Goal: Consume media (video, audio)

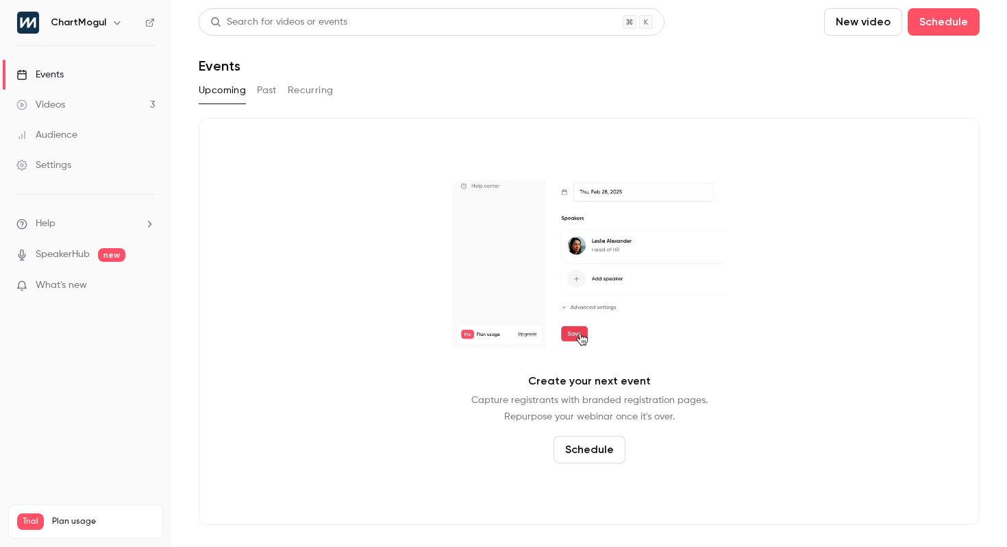
click at [269, 87] on button "Past" at bounding box center [267, 90] width 20 height 22
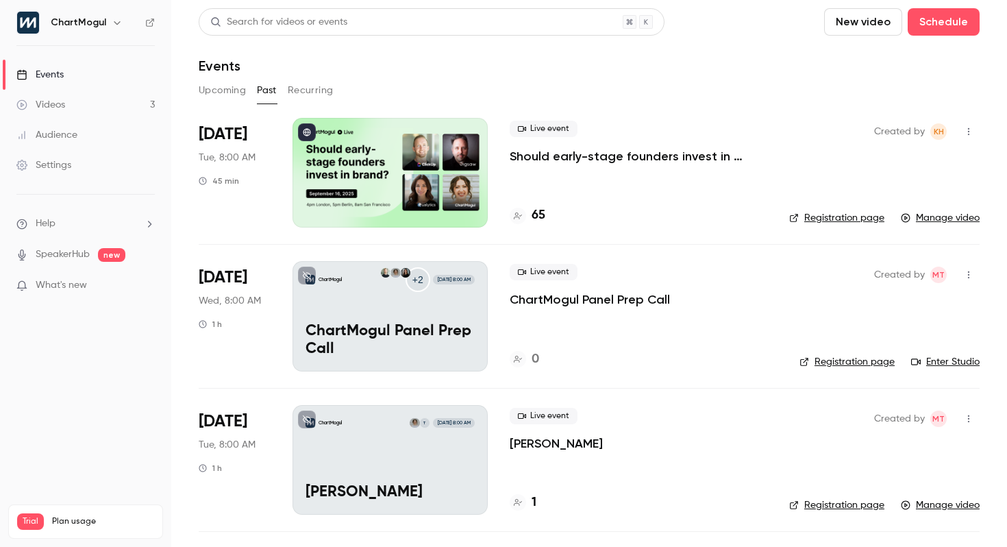
click at [953, 219] on link "Manage video" at bounding box center [940, 218] width 79 height 14
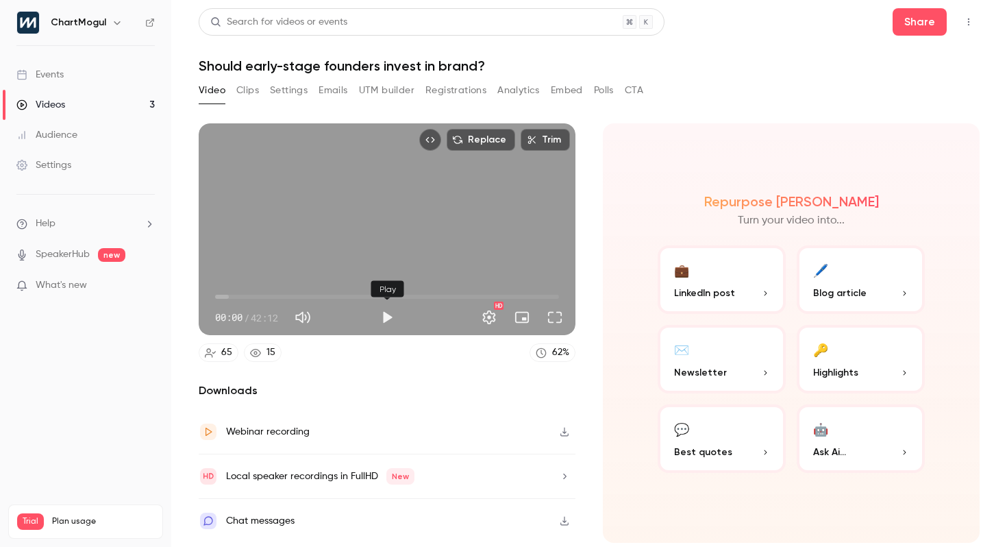
click at [379, 316] on button "Play" at bounding box center [386, 317] width 27 height 27
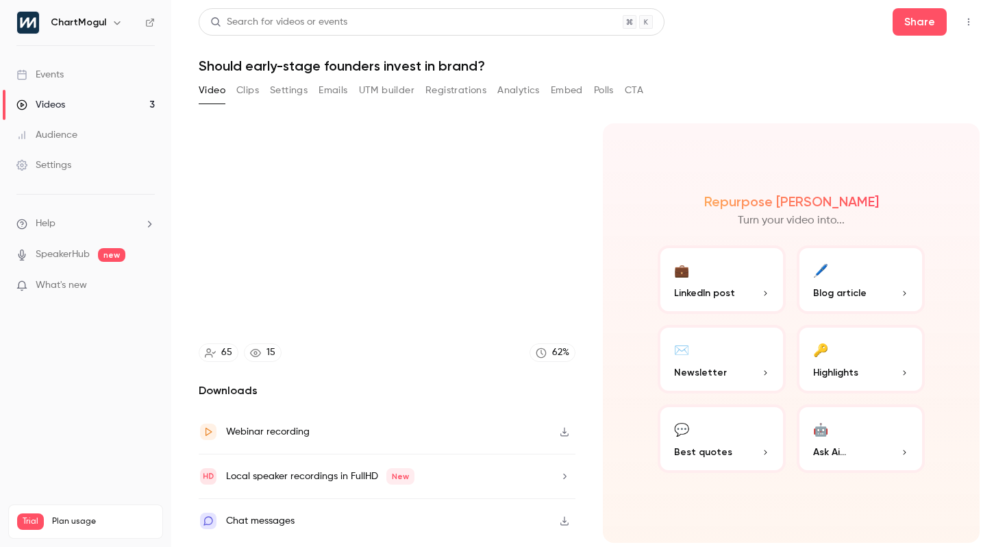
click at [609, 302] on div "Repurpose Ai Turn your video into... 💼 LinkedIn post 🖊️ Blog article ✉️ Newslet…" at bounding box center [791, 332] width 377 height 419
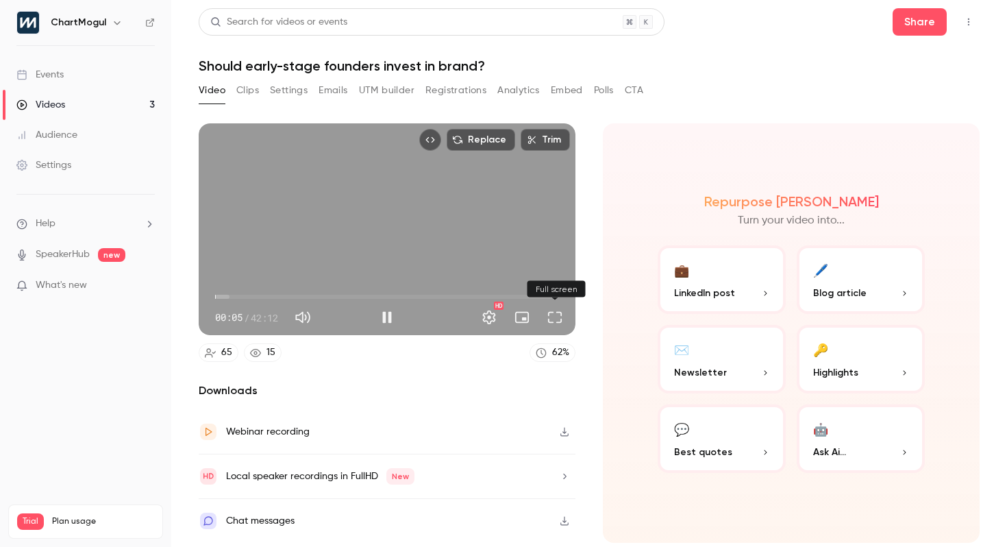
click at [557, 320] on button "Full screen" at bounding box center [554, 317] width 27 height 27
click at [393, 316] on button "Pause" at bounding box center [386, 317] width 27 height 27
type input "**"
